Goal: Find specific page/section: Find specific page/section

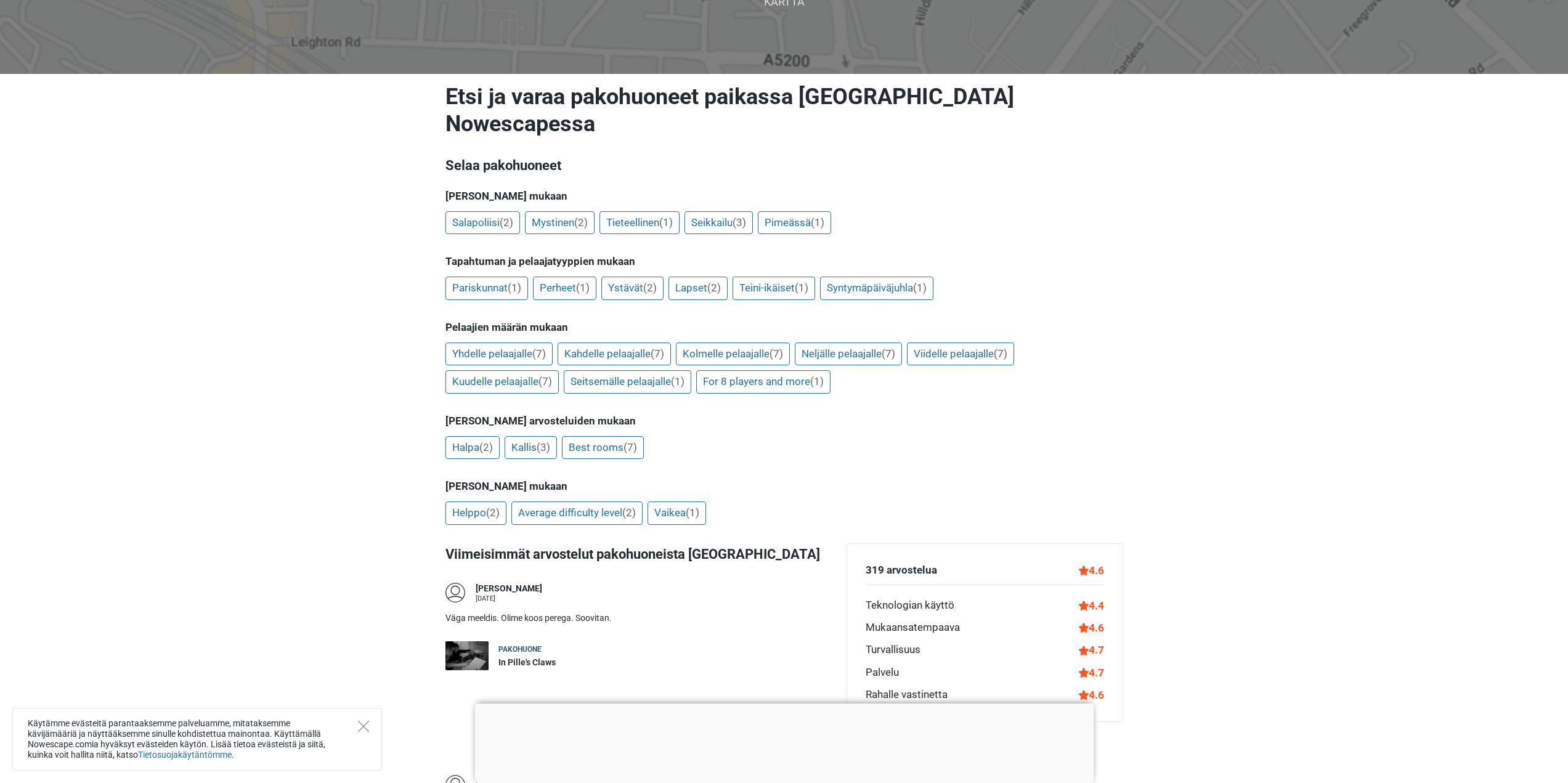
scroll to position [185, 0]
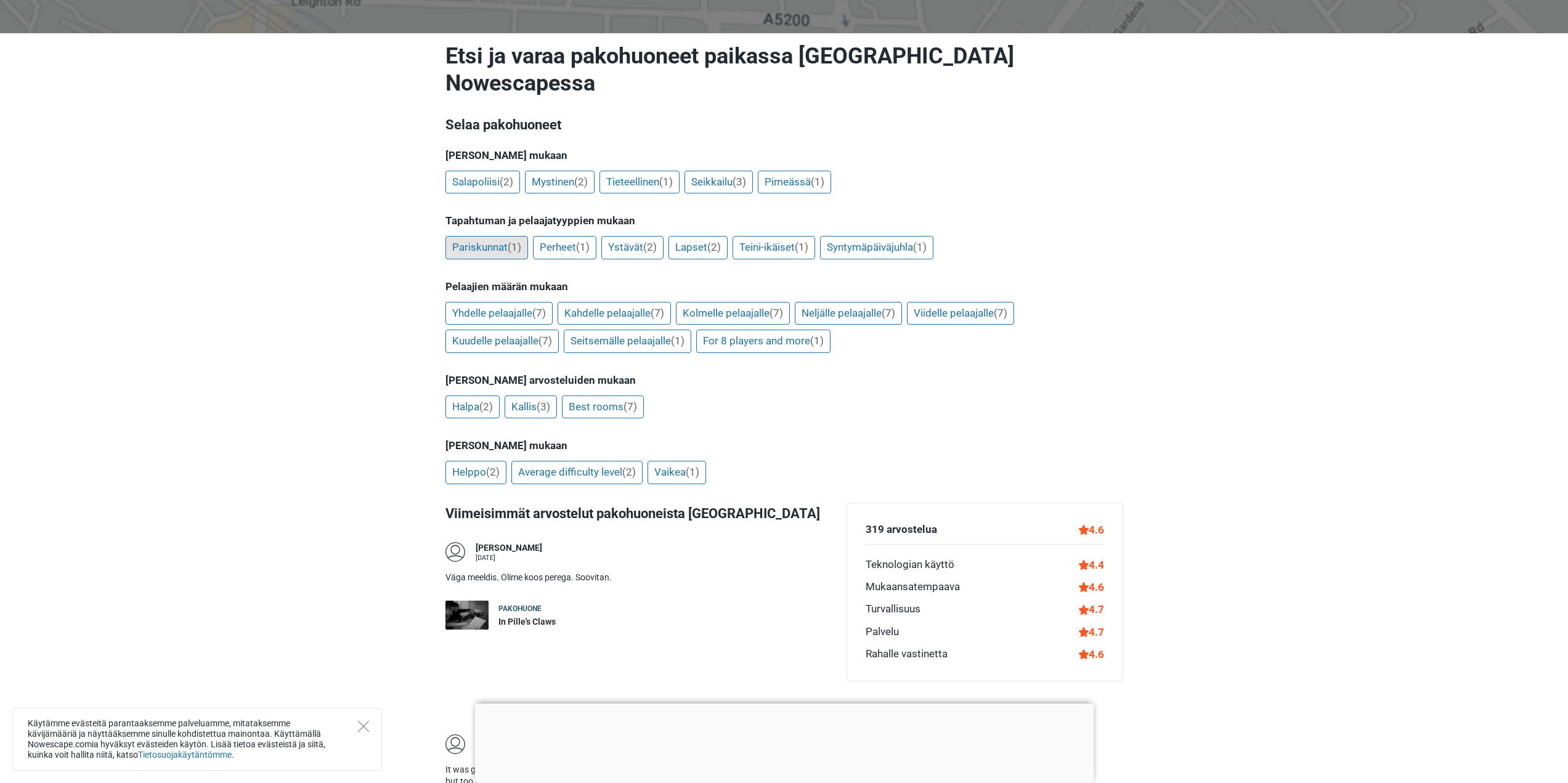
click at [484, 236] on link "Pariskunnat (1)" at bounding box center [487, 247] width 82 height 24
click at [604, 302] on link "Kahdelle pelaajalle (7)" at bounding box center [614, 314] width 114 height 24
